Goal: Task Accomplishment & Management: Use online tool/utility

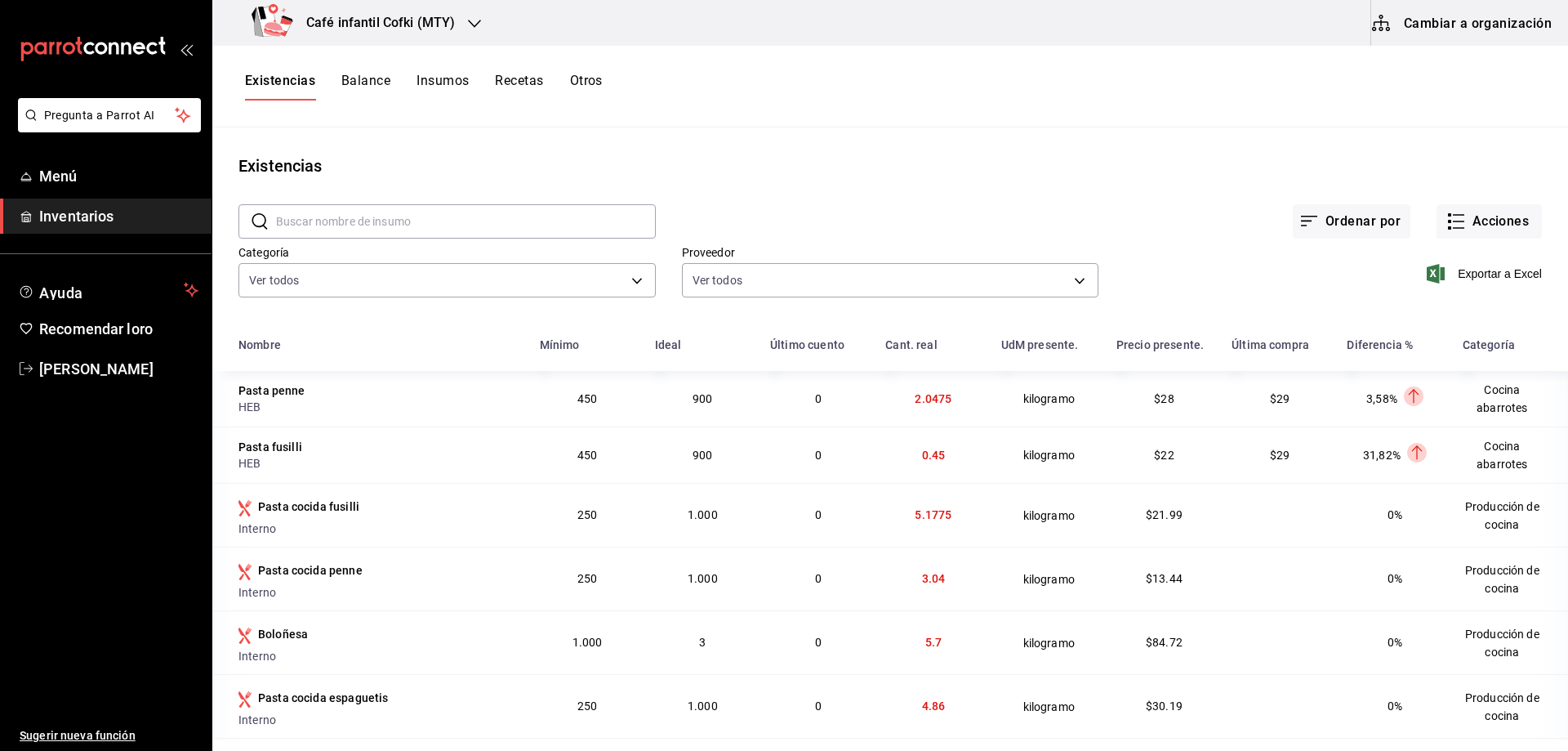
click at [463, 214] on input "text" at bounding box center [465, 221] width 380 height 32
click at [540, 117] on div "Existencias Balance Insumos Recetas Otros" at bounding box center [889, 86] width 1355 height 82
click at [391, 14] on h3 "Café infantil Cofki (MTY)" at bounding box center [373, 23] width 161 height 20
click at [334, 107] on font "Café infantil Cofki (MTY)" at bounding box center [288, 107] width 126 height 13
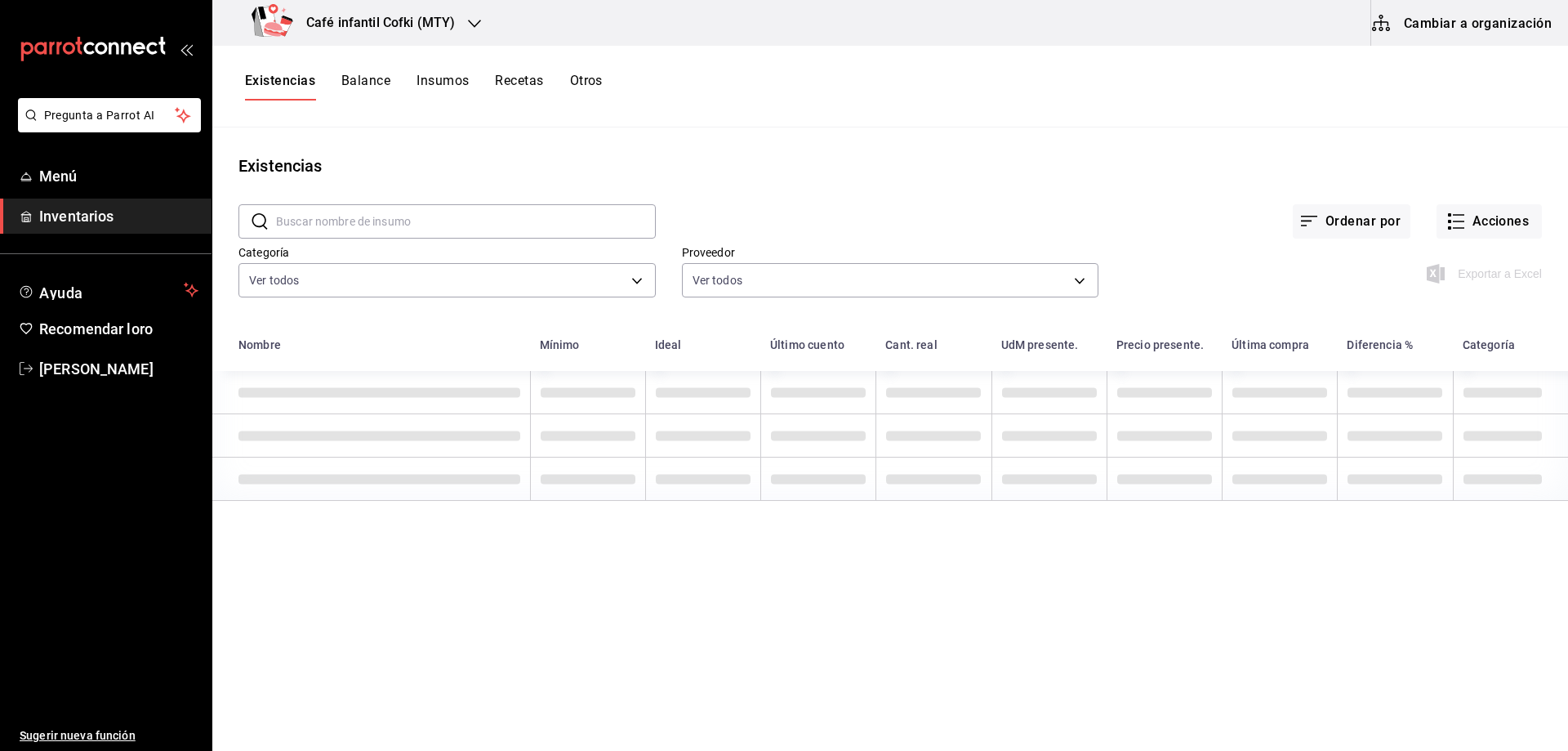
click at [425, 228] on input "text" at bounding box center [465, 221] width 380 height 32
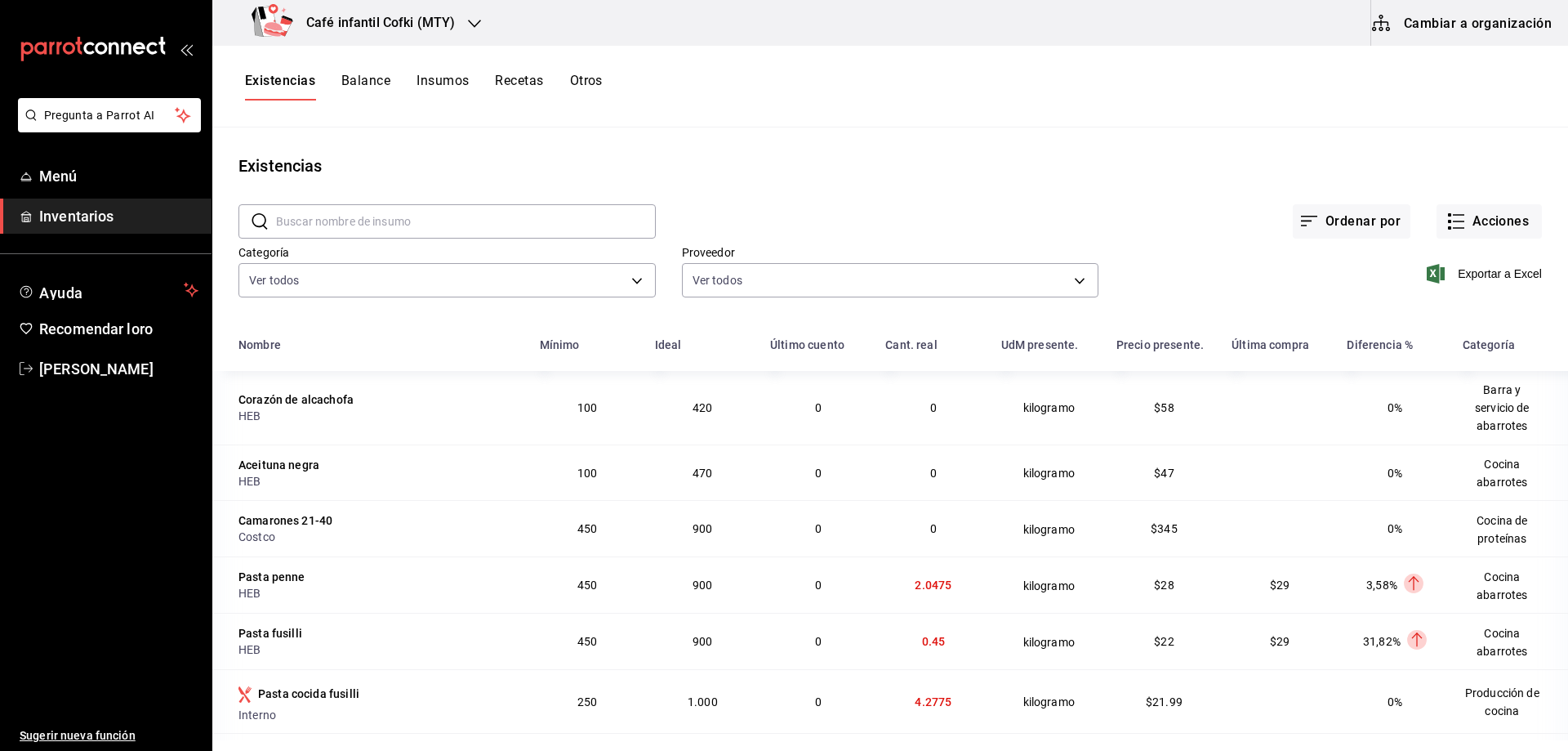
click at [87, 218] on font "Inventarios" at bounding box center [76, 216] width 75 height 17
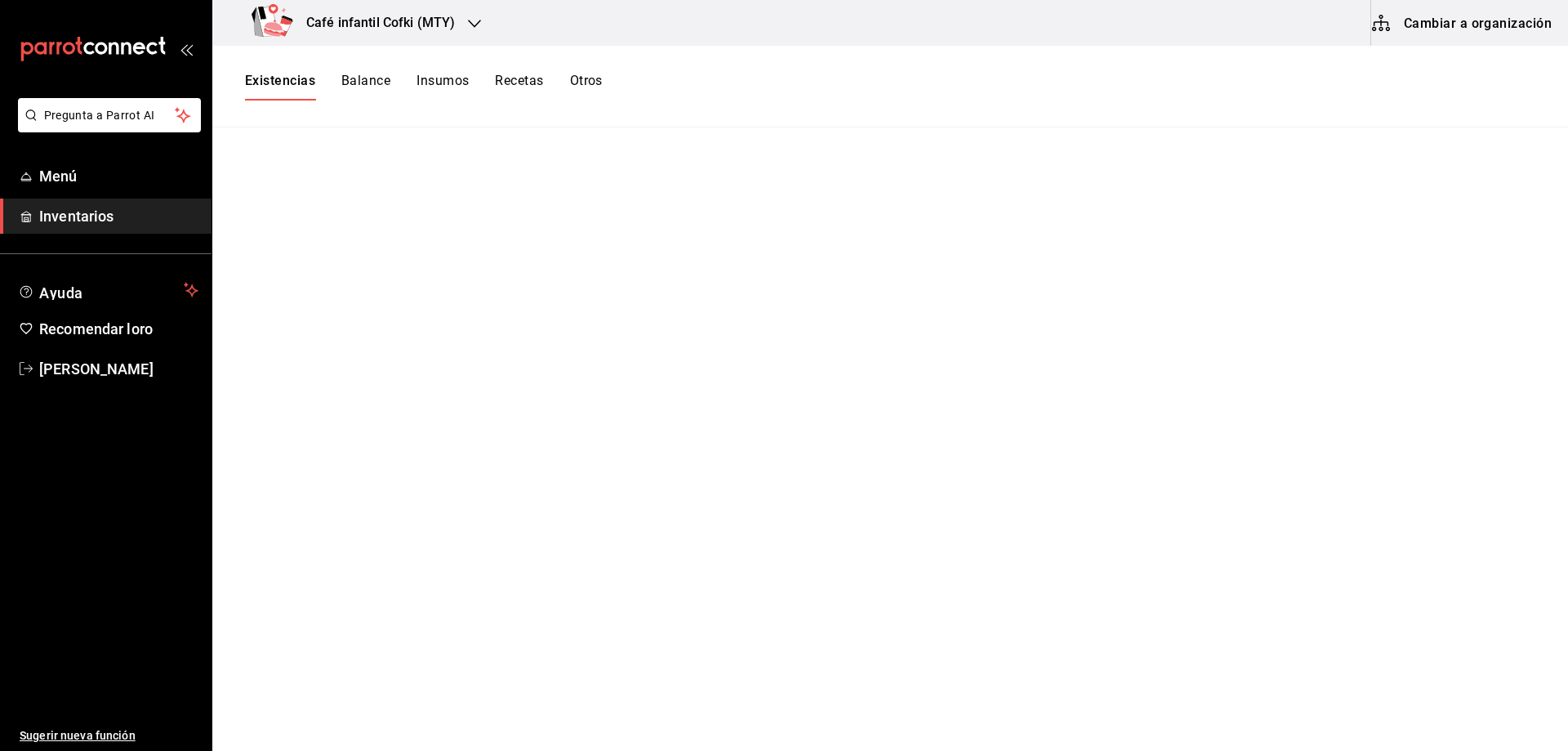
click at [141, 209] on span "Inventarios" at bounding box center [118, 216] width 159 height 22
click at [85, 205] on span "Inventarios" at bounding box center [118, 216] width 159 height 22
click at [132, 221] on span "Inventarios" at bounding box center [118, 216] width 159 height 22
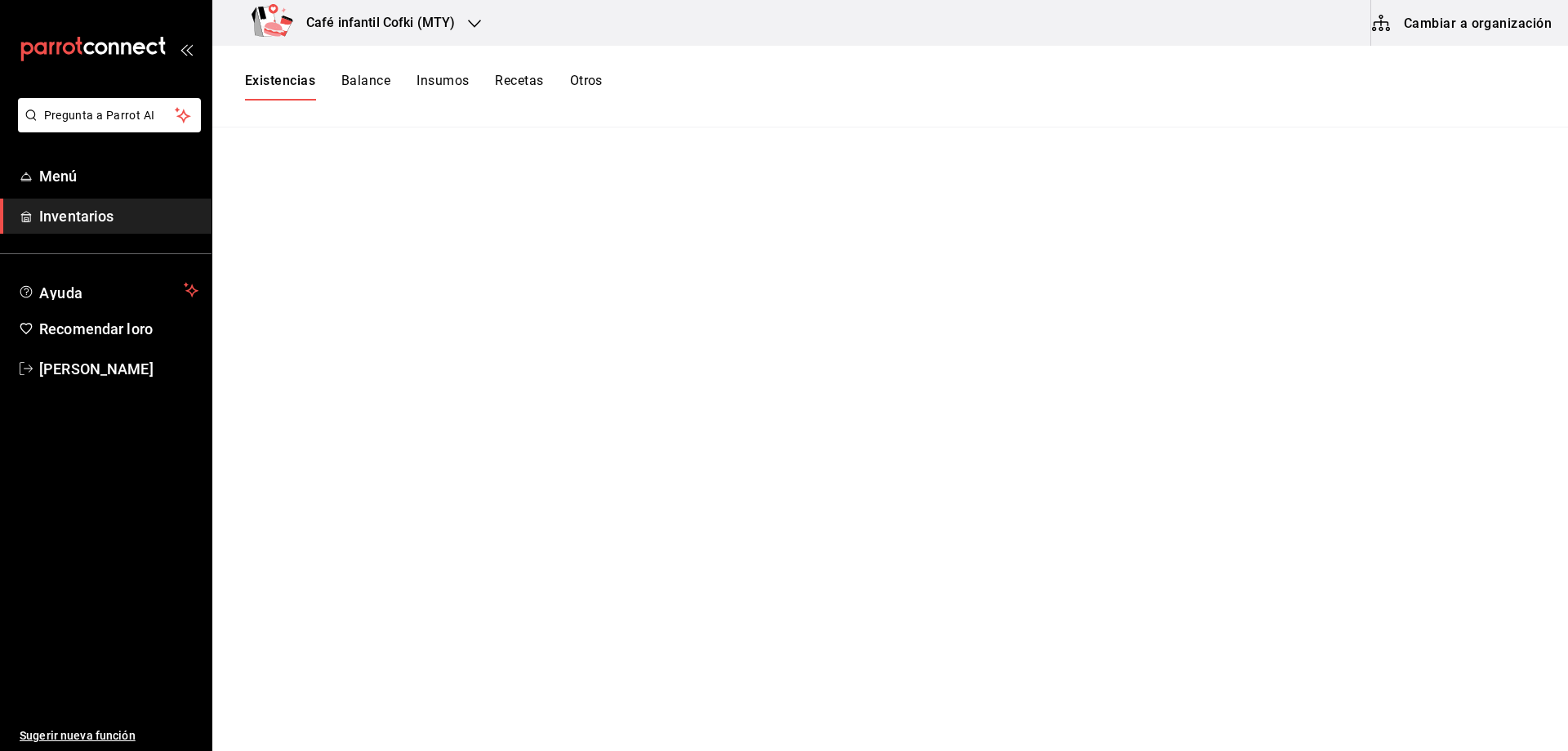
click at [84, 208] on font "Inventarios" at bounding box center [76, 216] width 75 height 17
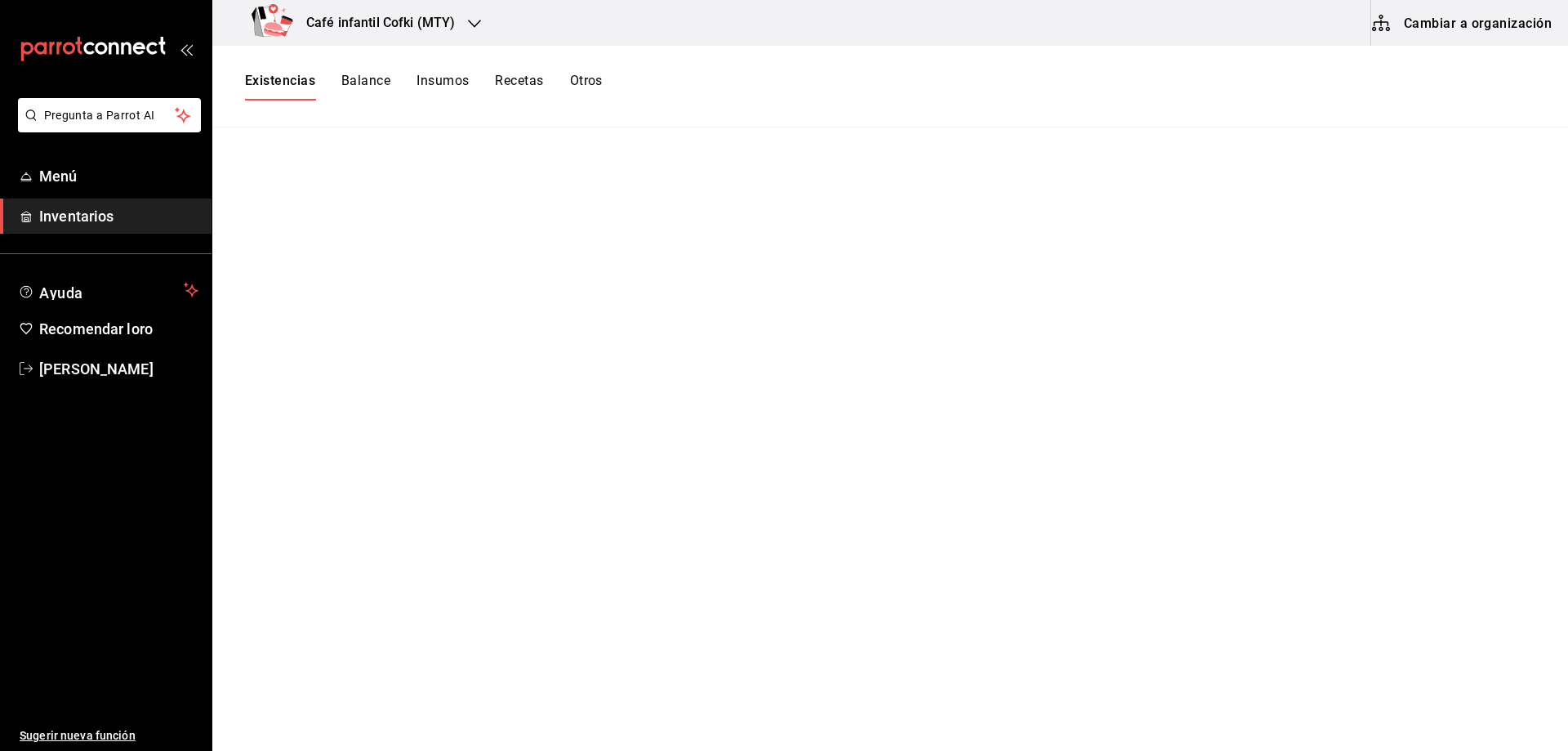
click at [84, 208] on font "Inventarios" at bounding box center [76, 216] width 75 height 17
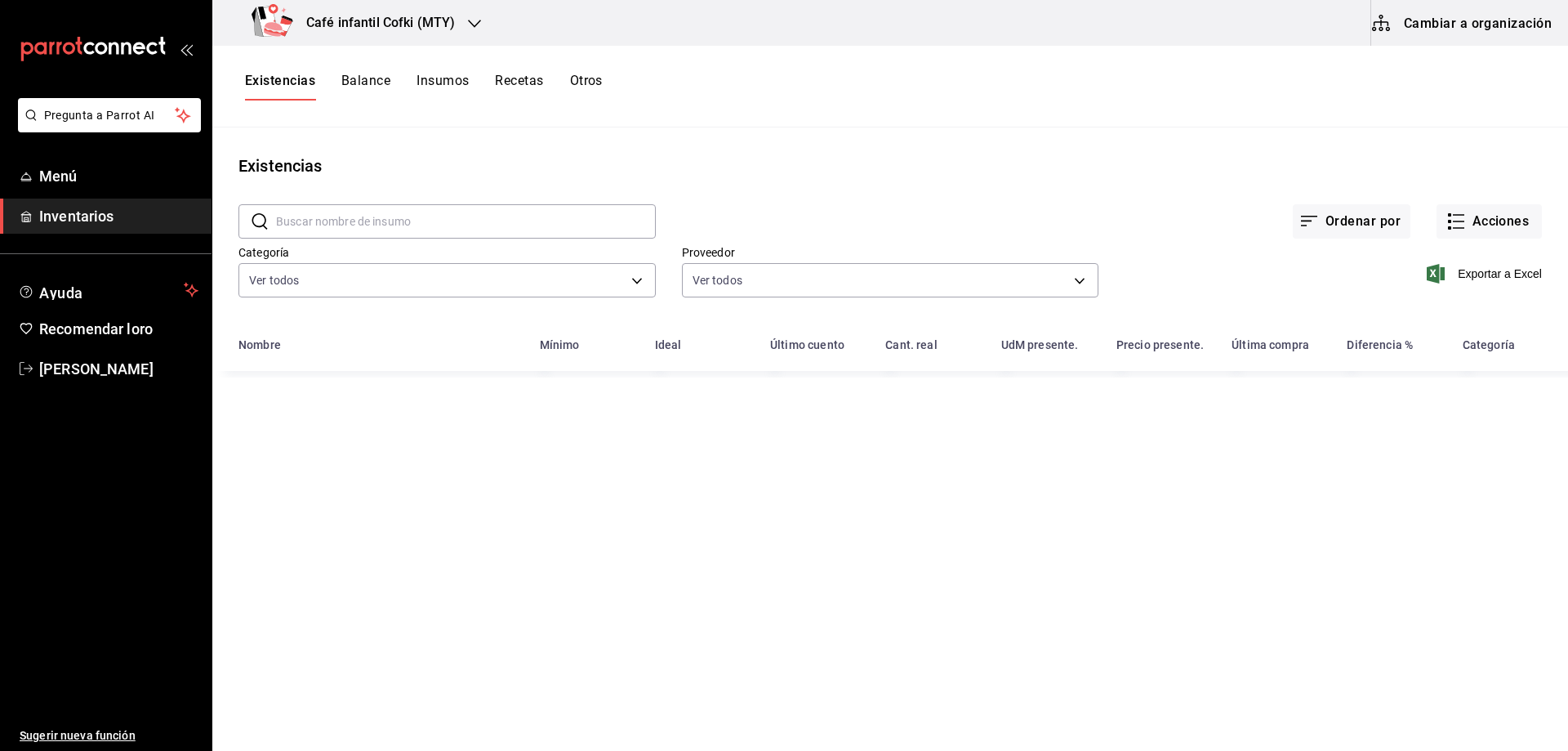
click at [339, 220] on input "text" at bounding box center [465, 221] width 380 height 32
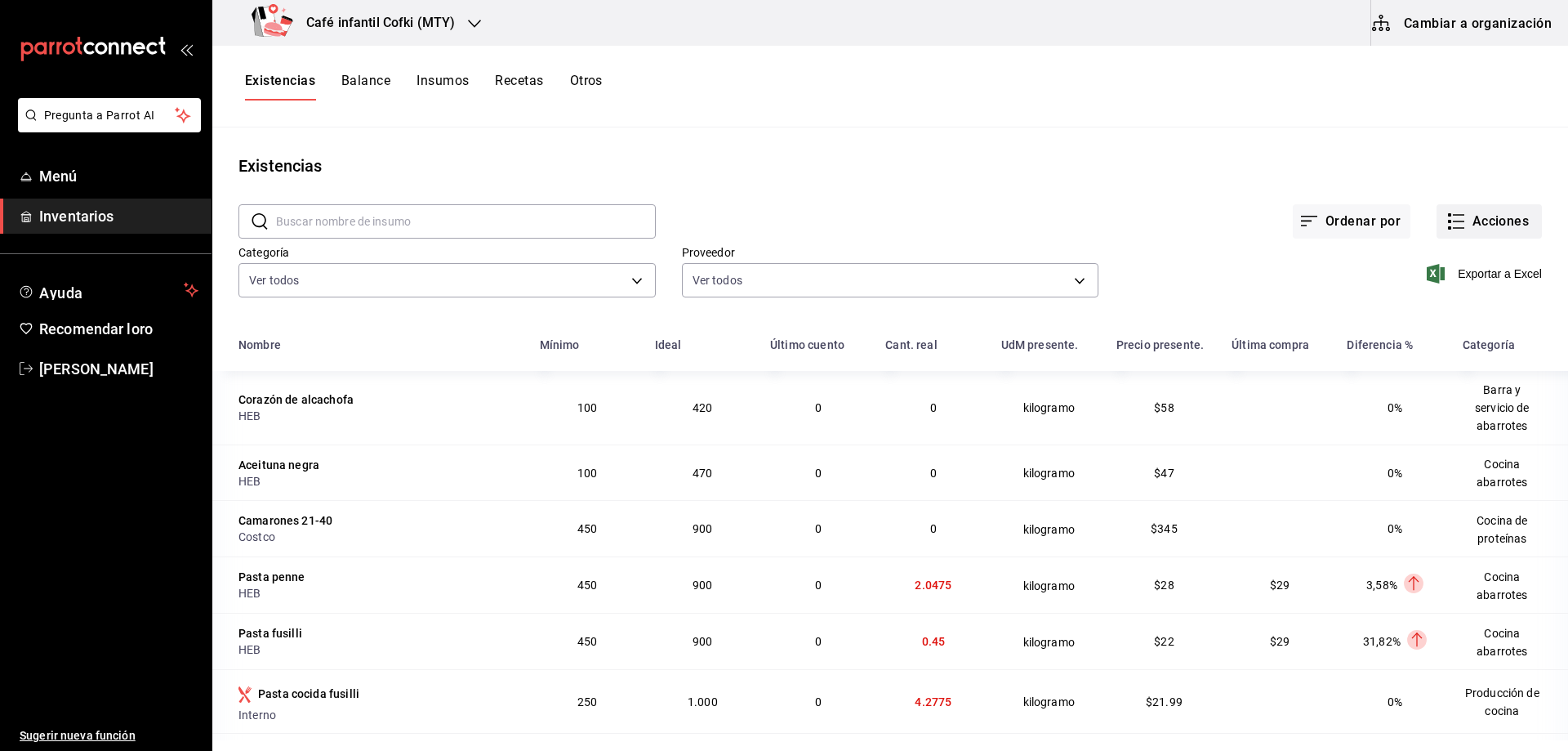
click at [1482, 219] on font "Acciones" at bounding box center [1500, 220] width 57 height 16
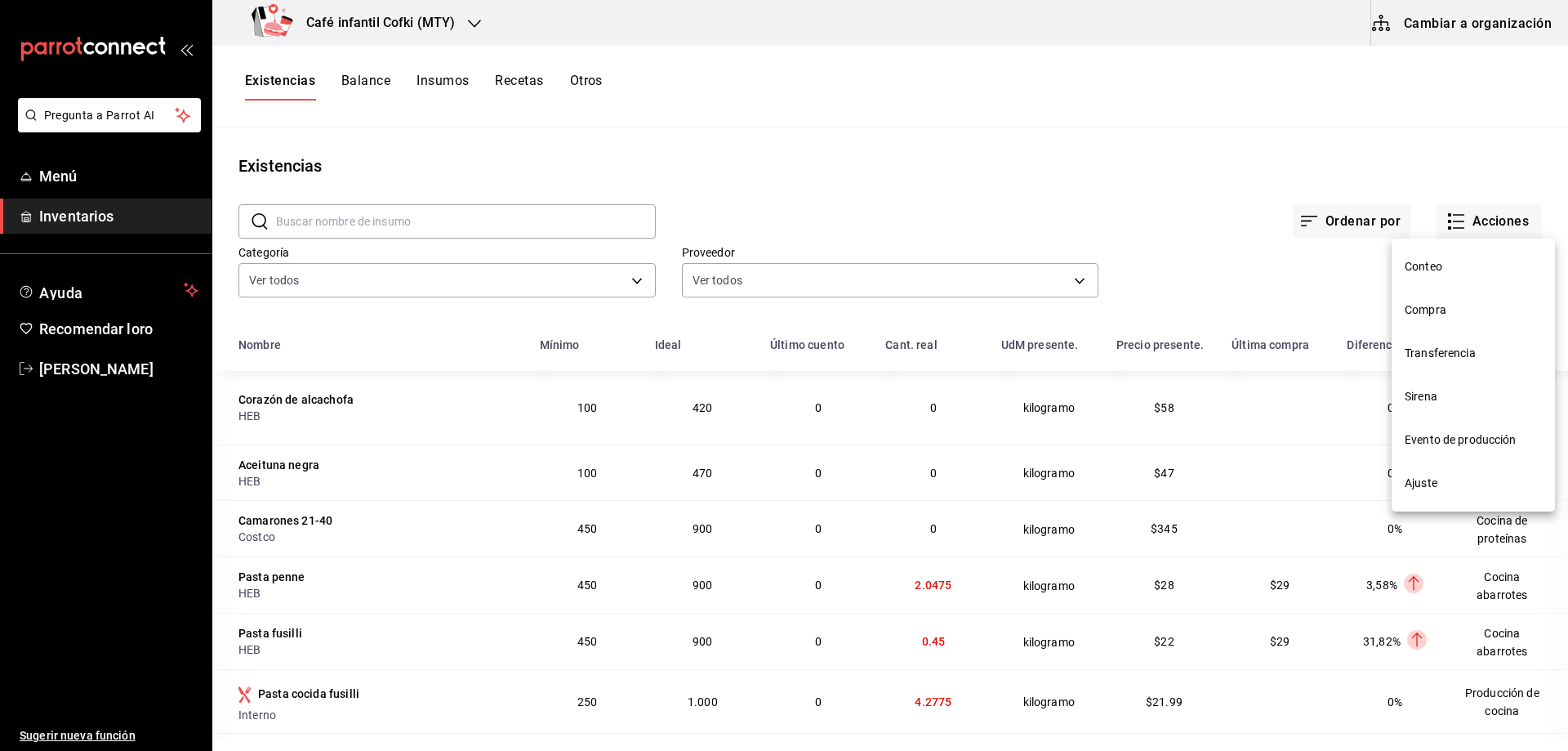
click at [1458, 307] on span "Compra" at bounding box center [1474, 310] width 137 height 17
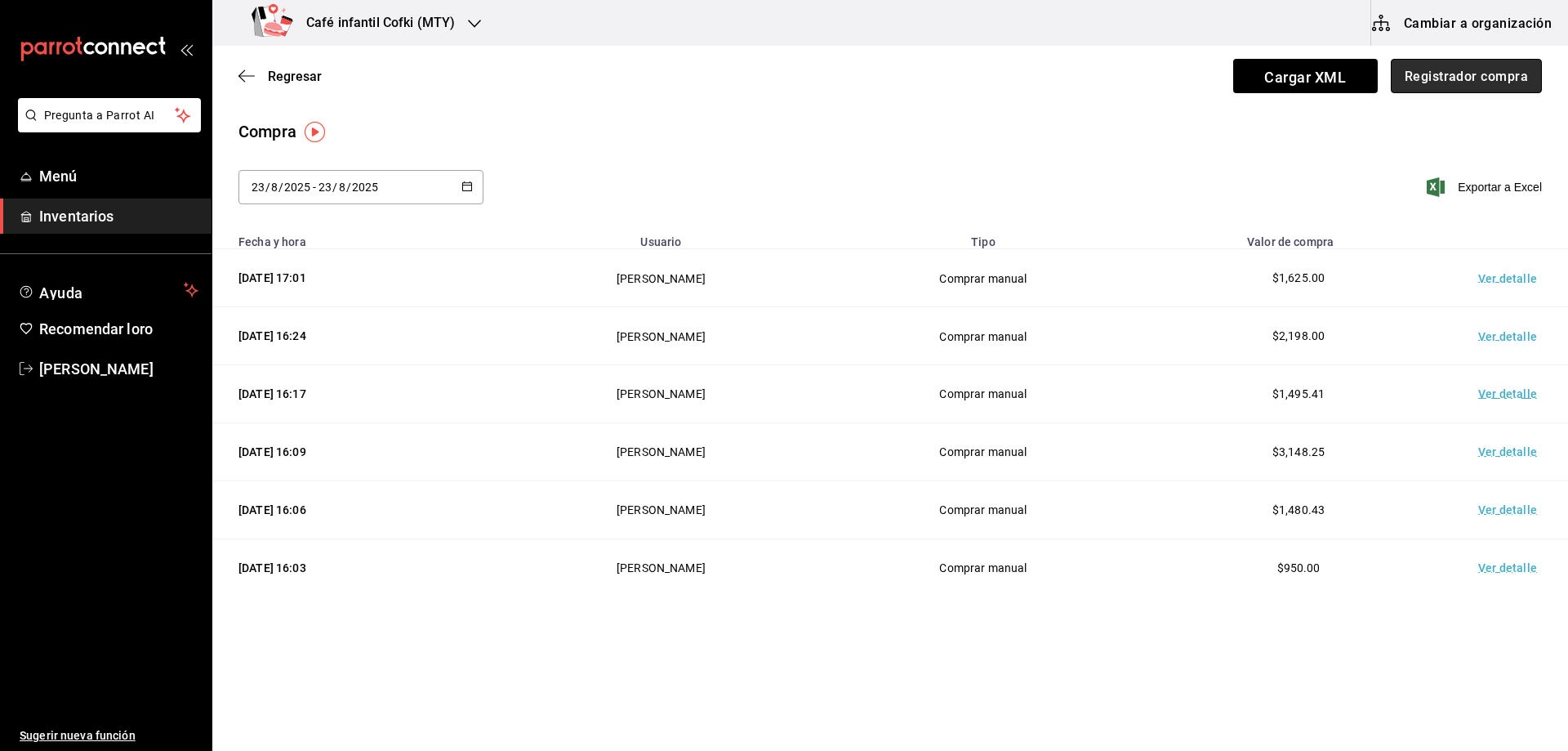
click at [1459, 80] on font "Registrador compra" at bounding box center [1466, 75] width 123 height 16
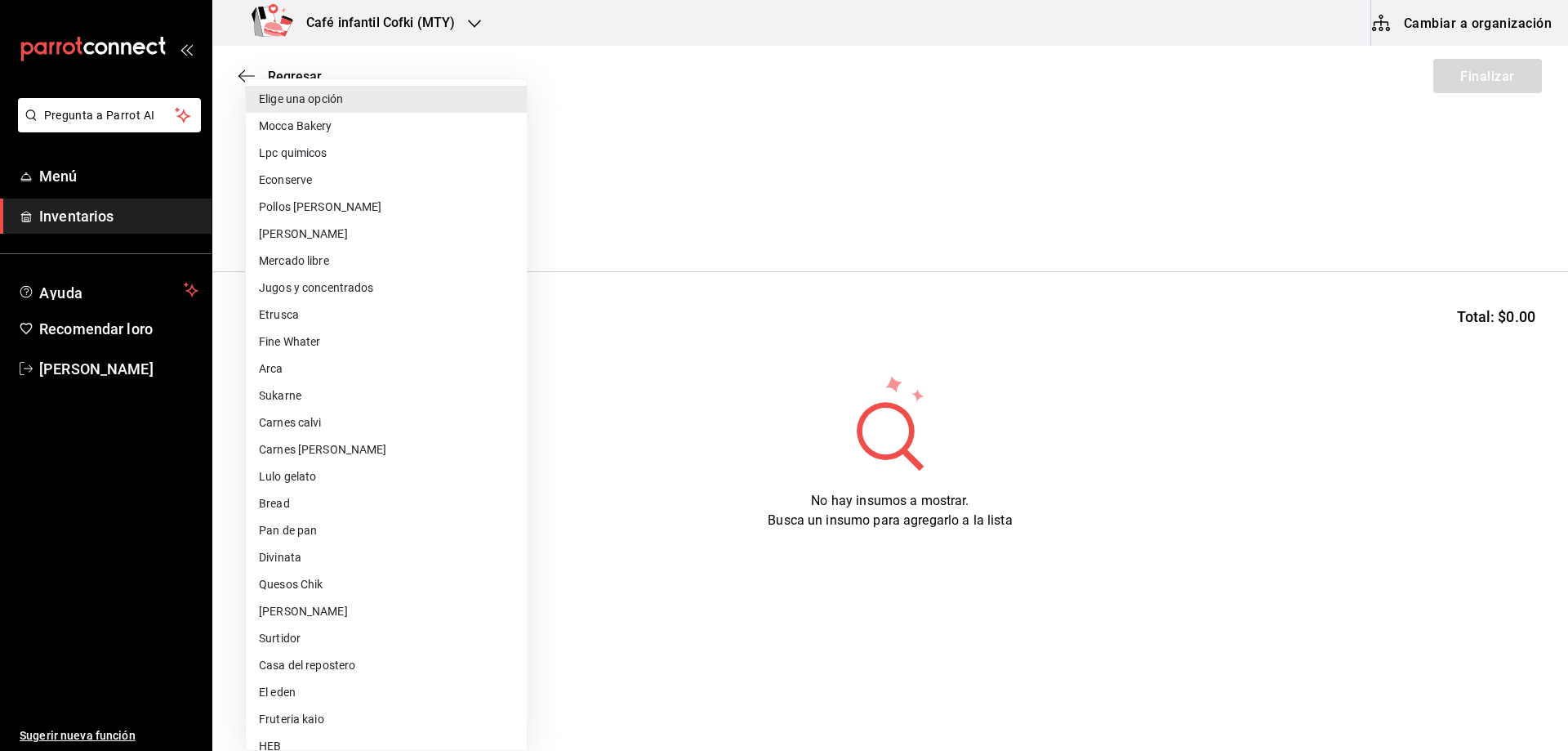
click at [520, 218] on body "Pregunta a Parrot AI Menú Inventarios Ayuda Recomendar loro Óscar Aguilar Suger…" at bounding box center [784, 329] width 1568 height 658
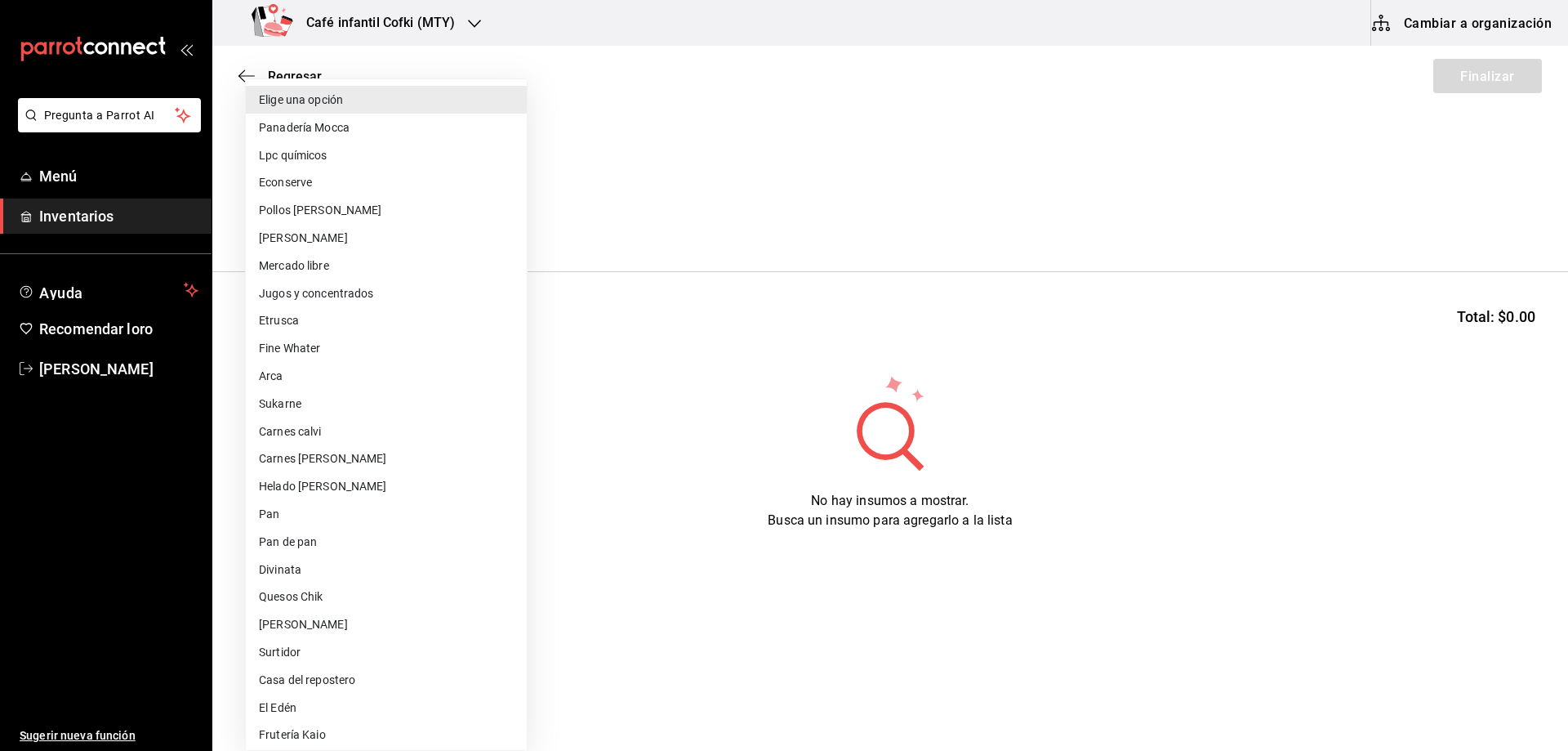
click at [328, 245] on li "[PERSON_NAME]" at bounding box center [386, 238] width 281 height 28
type input "d2021c40-9247-4f3e-9112-9c4e99f34d44"
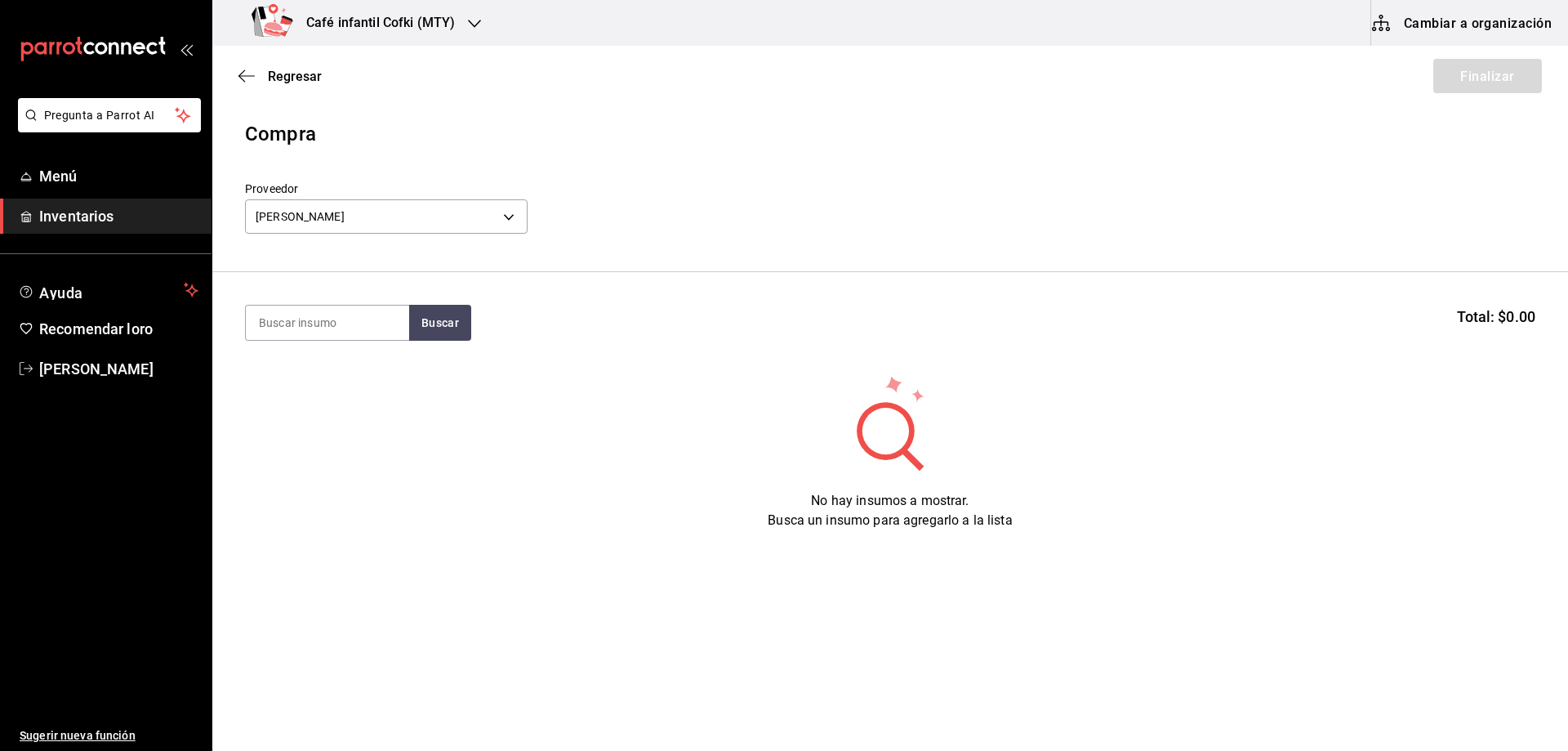
click at [328, 245] on li "[PERSON_NAME]" at bounding box center [351, 241] width 210 height 16
click at [362, 330] on input at bounding box center [327, 322] width 163 height 34
type input "ga"
click at [425, 325] on font "Buscar" at bounding box center [440, 323] width 37 height 13
